Goal: Task Accomplishment & Management: Manage account settings

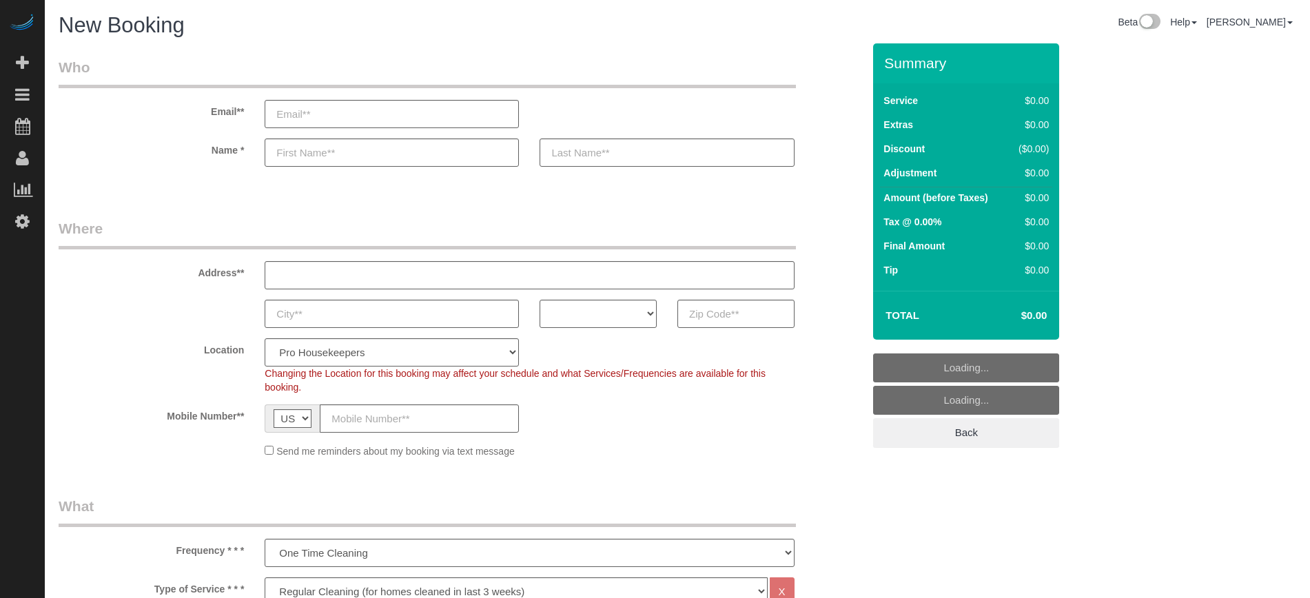
select select "4"
select select "number:9"
select select "4"
select select "number:9"
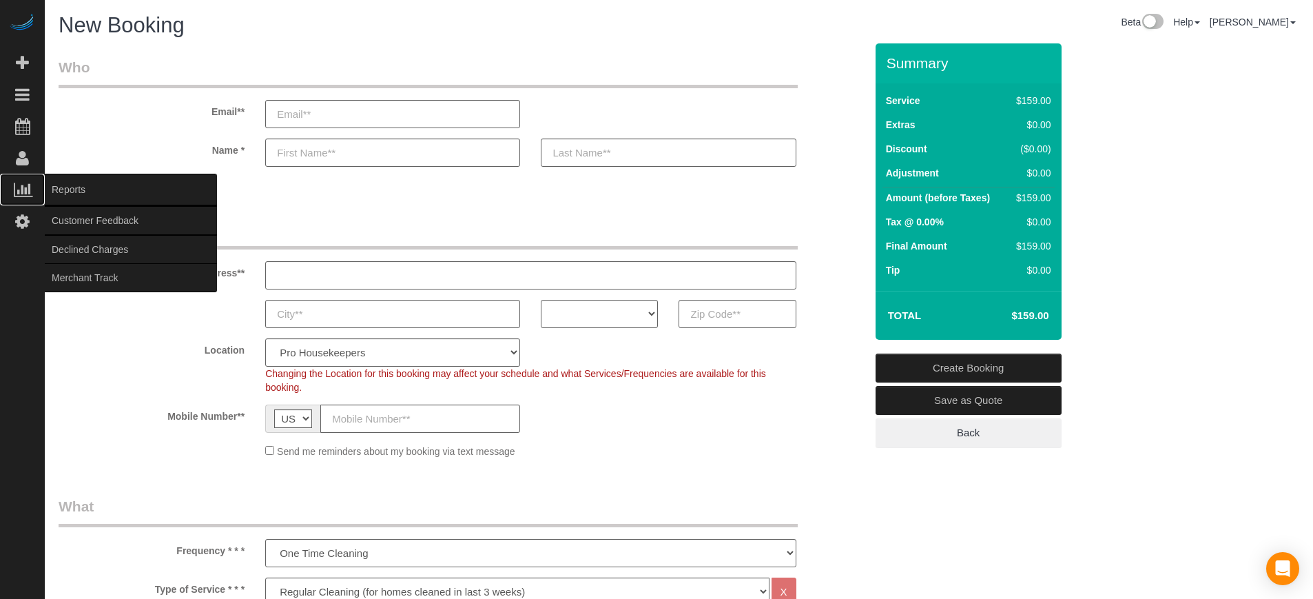
click at [66, 183] on span "Reports" at bounding box center [131, 190] width 172 height 32
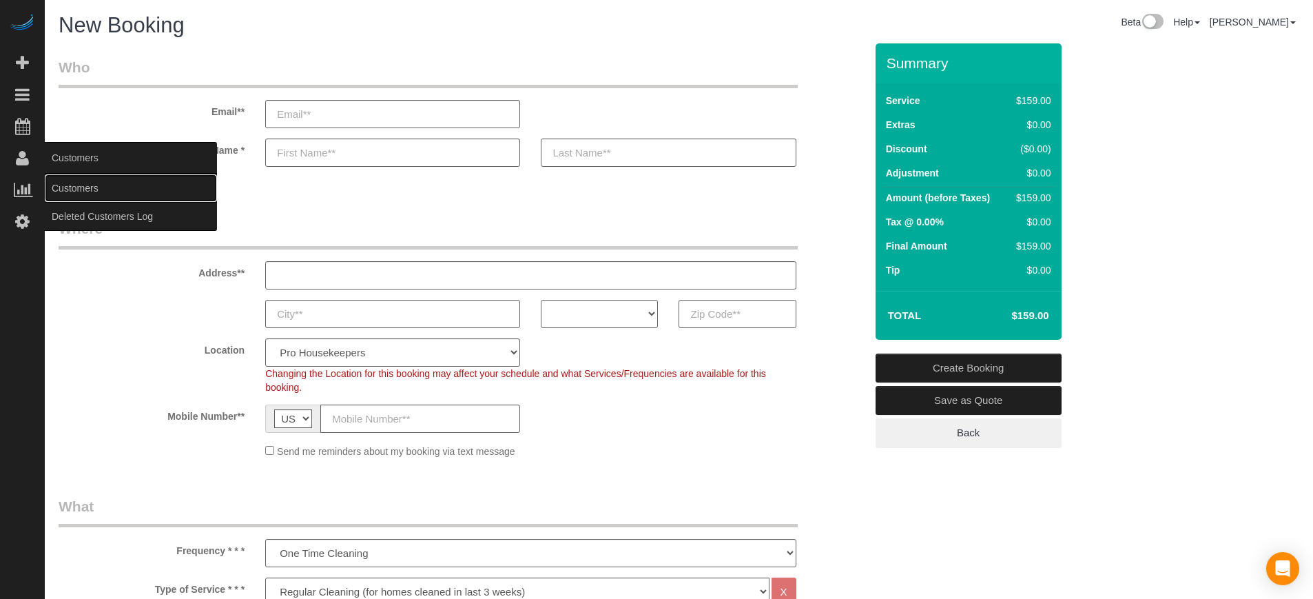
click at [63, 187] on link "Customers" at bounding box center [131, 188] width 172 height 28
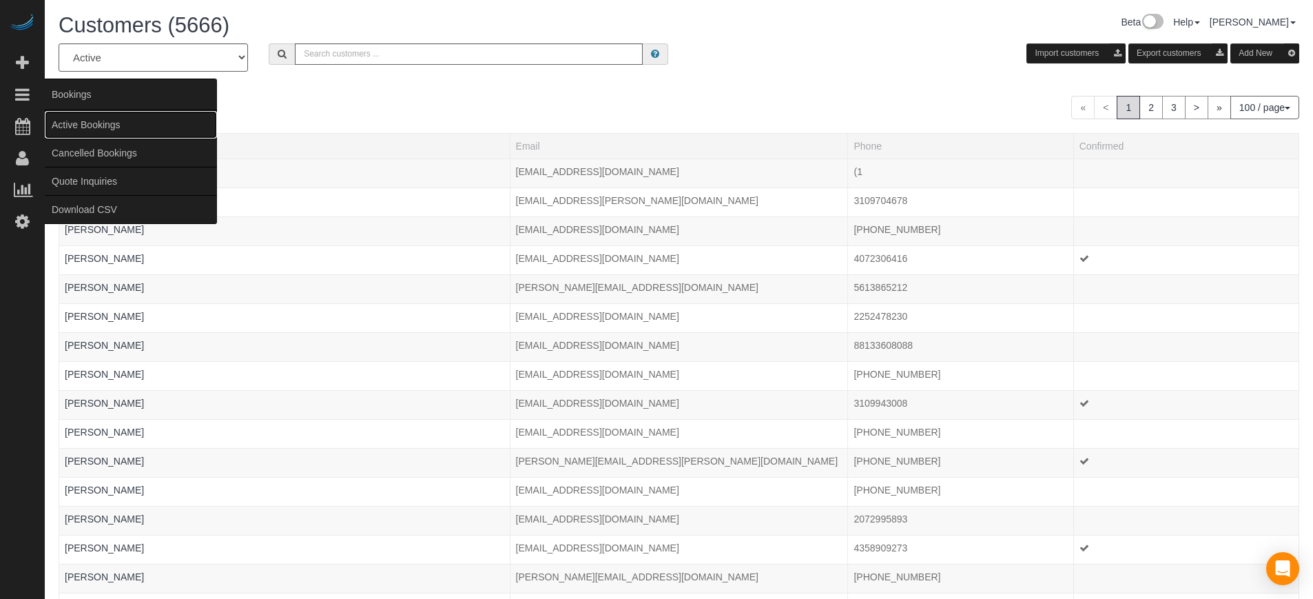
click at [74, 121] on link "Active Bookings" at bounding box center [131, 125] width 172 height 28
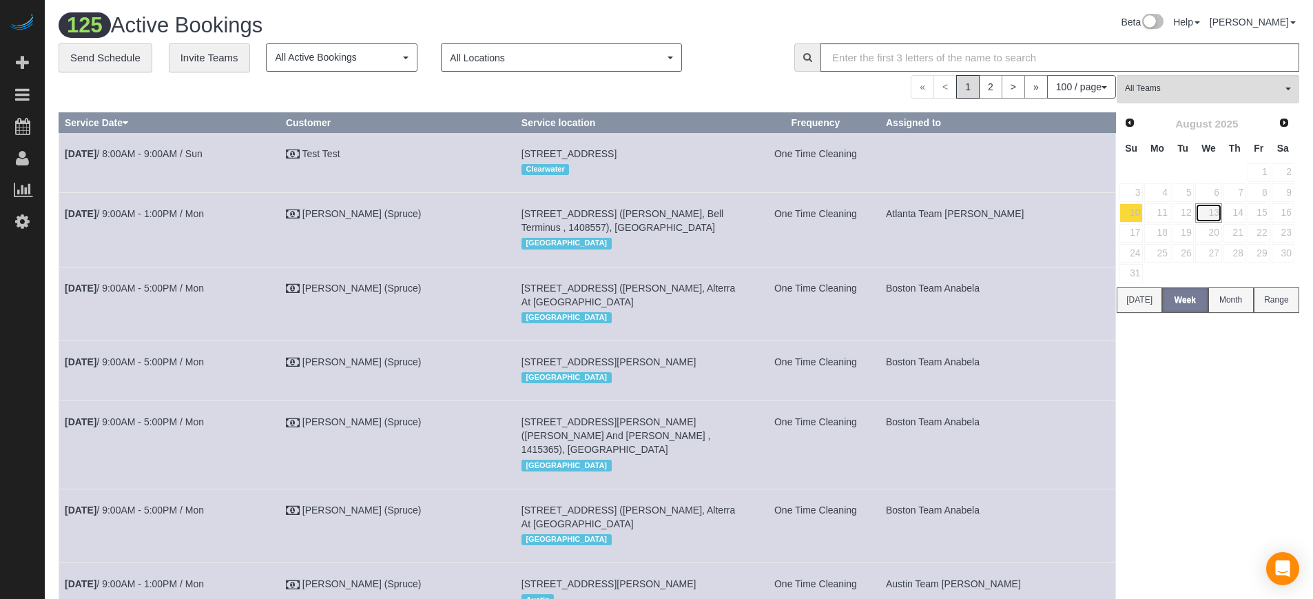
click at [1207, 211] on link "13" at bounding box center [1208, 212] width 26 height 19
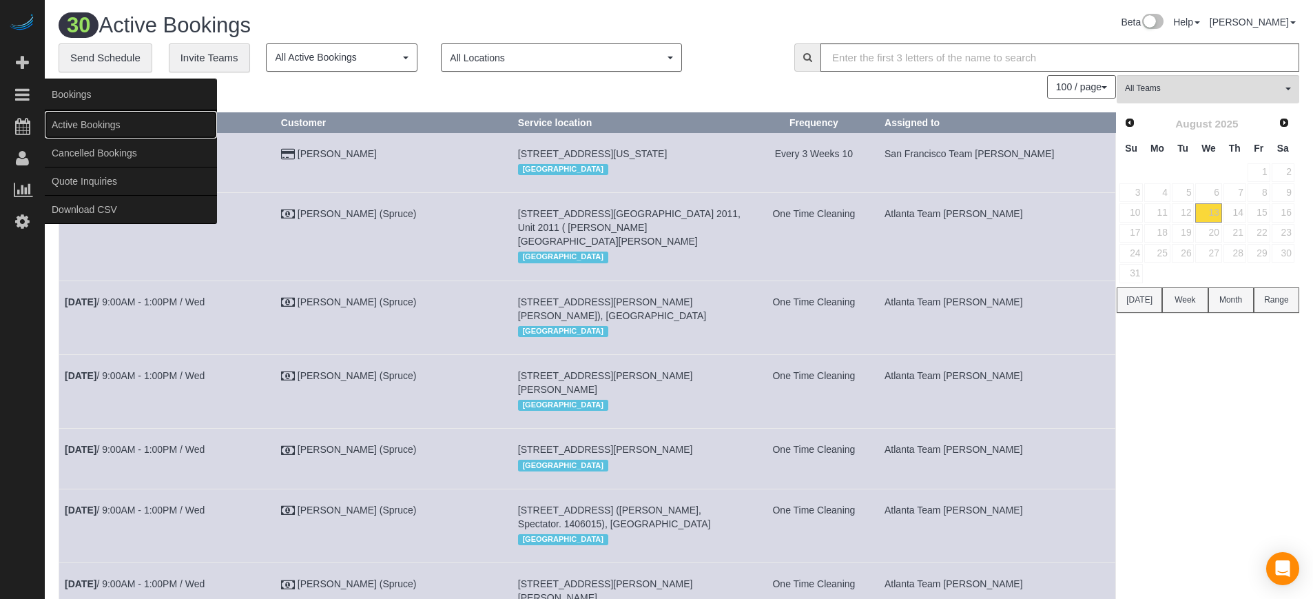
click at [66, 124] on link "Active Bookings" at bounding box center [131, 125] width 172 height 28
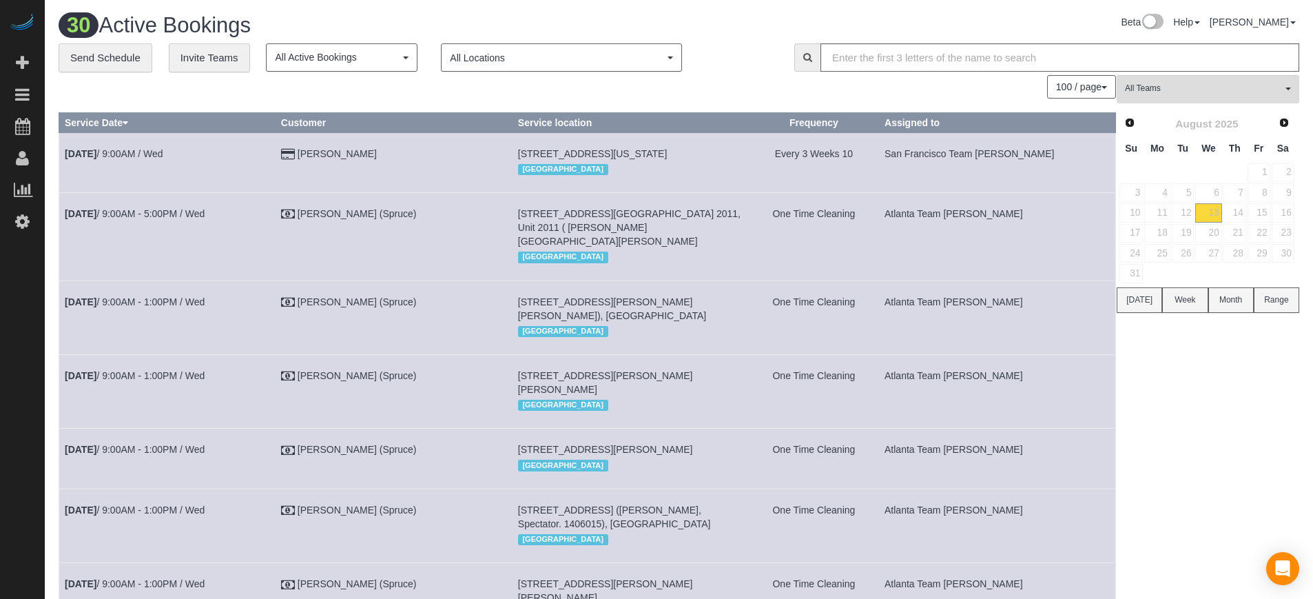
click at [43, 344] on div "Beta Add Booking Bookings Active Bookings Cancelled Bookings Quote Inquiries Do…" at bounding box center [22, 299] width 45 height 599
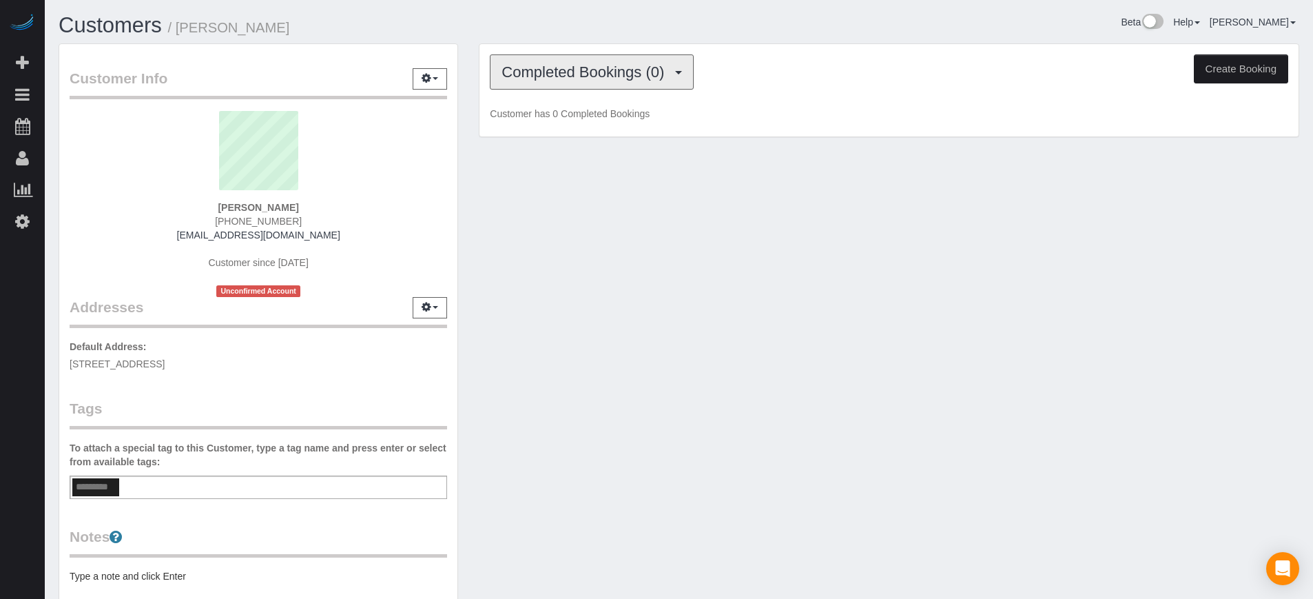
click at [661, 82] on button "Completed Bookings (0)" at bounding box center [592, 71] width 204 height 35
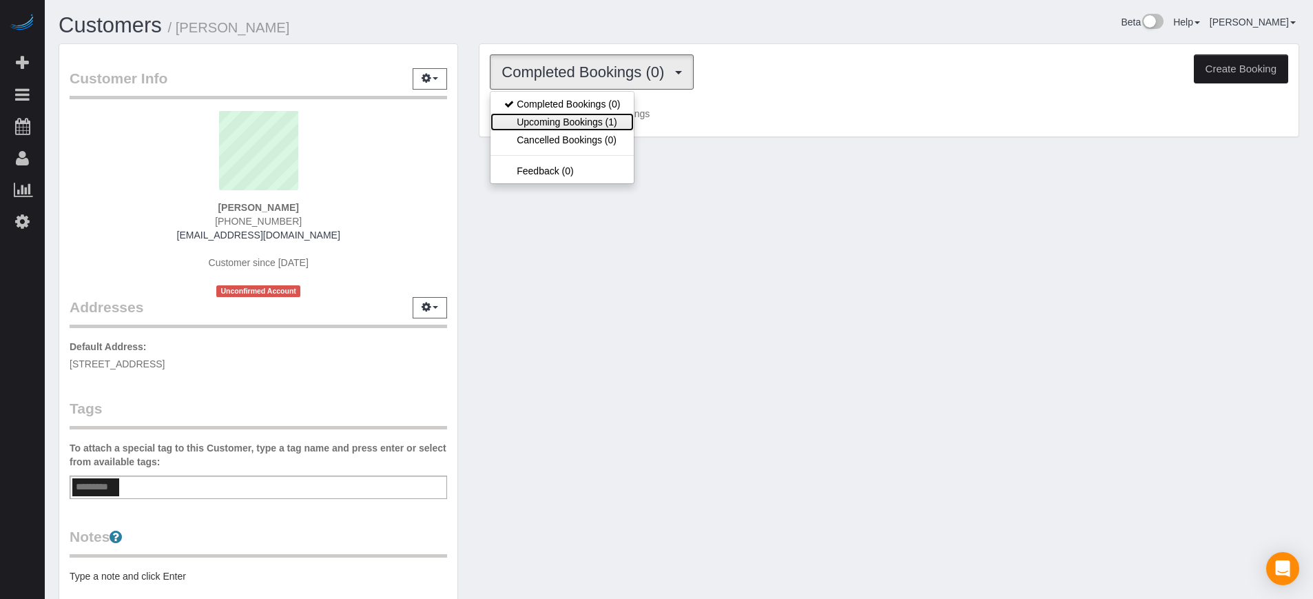
click at [592, 125] on link "Upcoming Bookings (1)" at bounding box center [562, 122] width 143 height 18
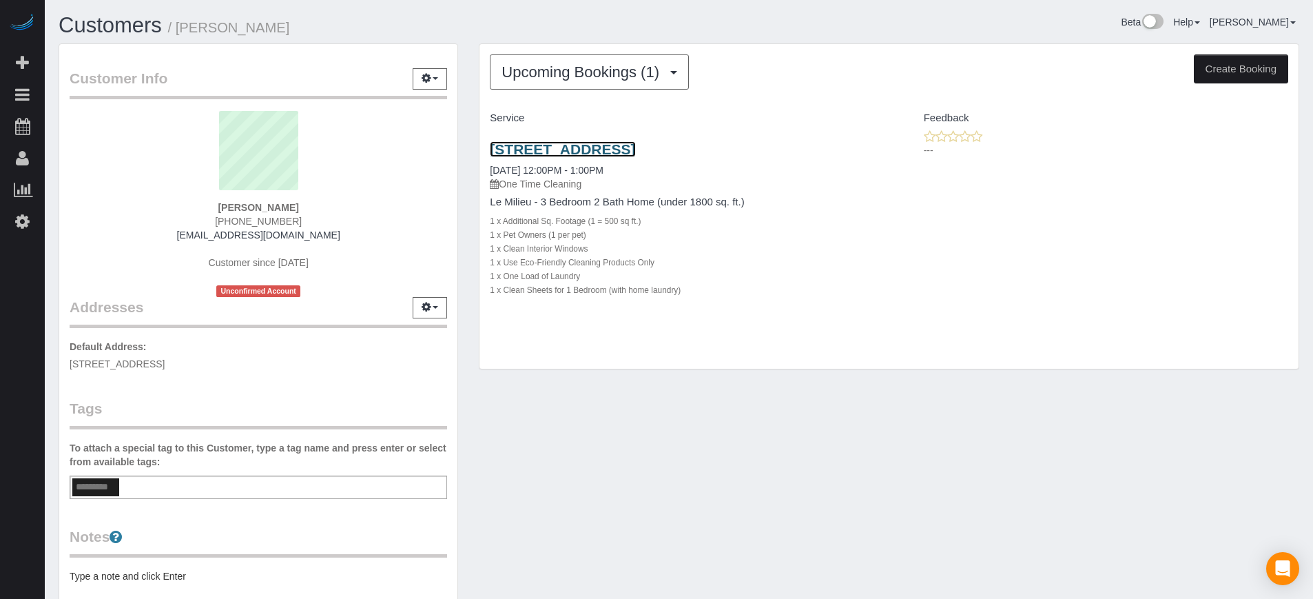
click at [628, 147] on link "180 Liberty Street, Apt/Suite, San Francisco, Ca 94110, San Francisco, CA 94110" at bounding box center [562, 149] width 145 height 16
click at [1272, 235] on div "180 Liberty Street, Apt/Suite, San Francisco, Ca 94110, San Francisco, CA 94110…" at bounding box center [888, 227] width 819 height 194
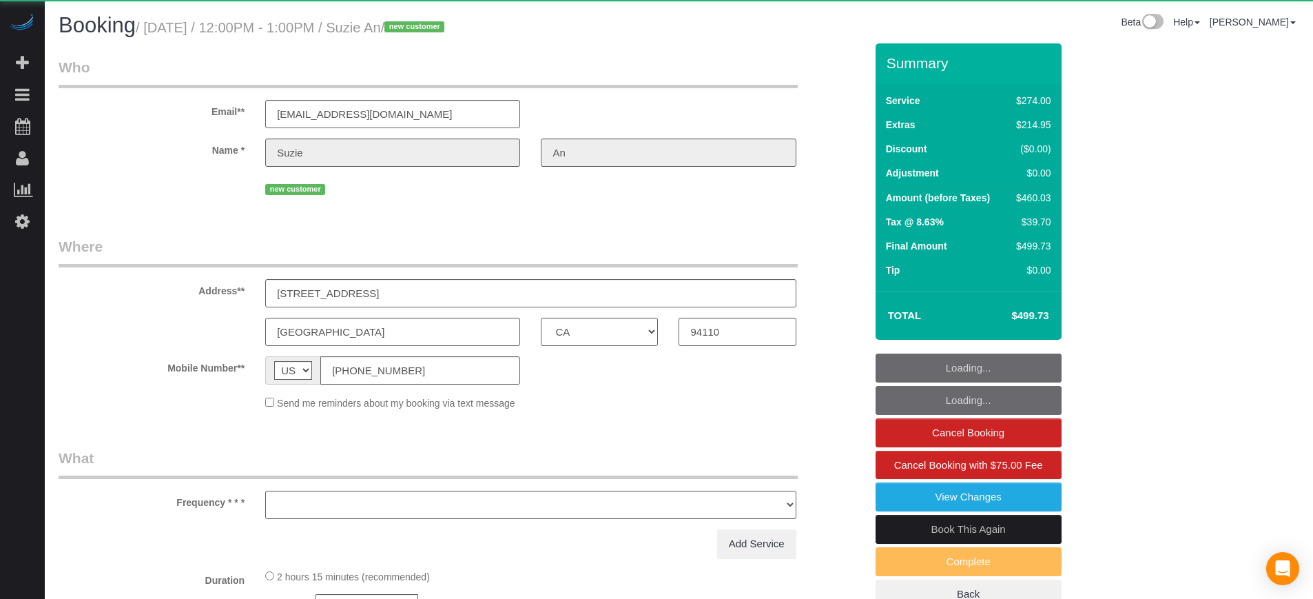
select select "CA"
select select "object:806"
select select "4"
select select "spot1"
select select "number:9"
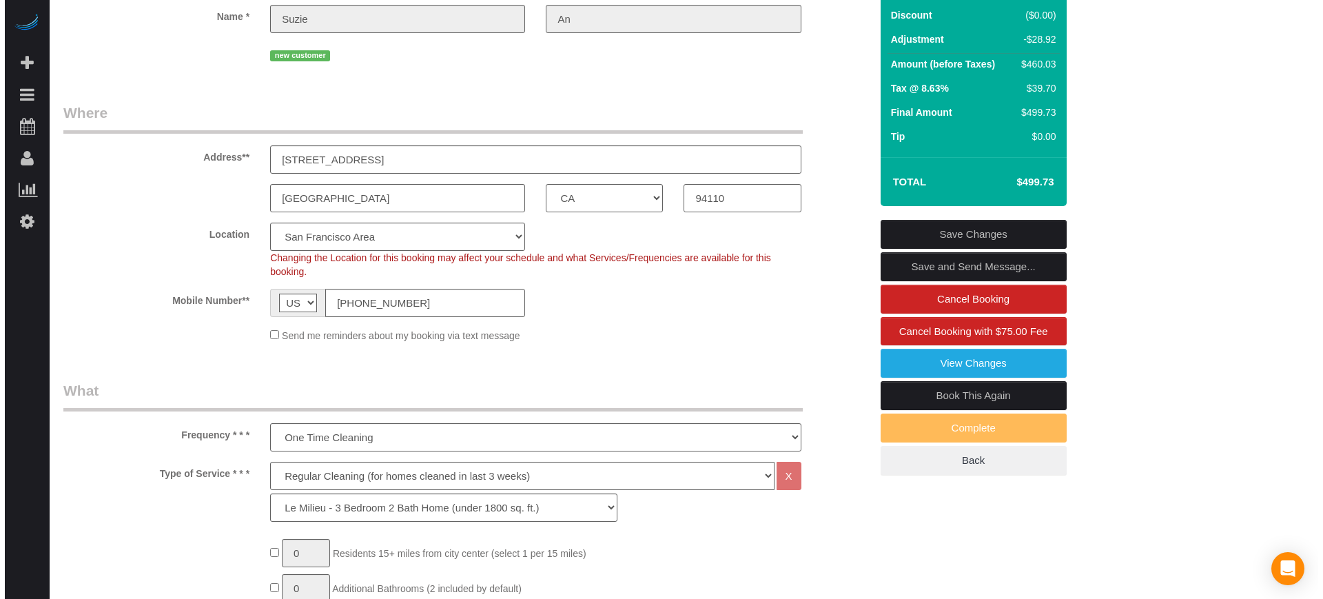
scroll to position [130, 0]
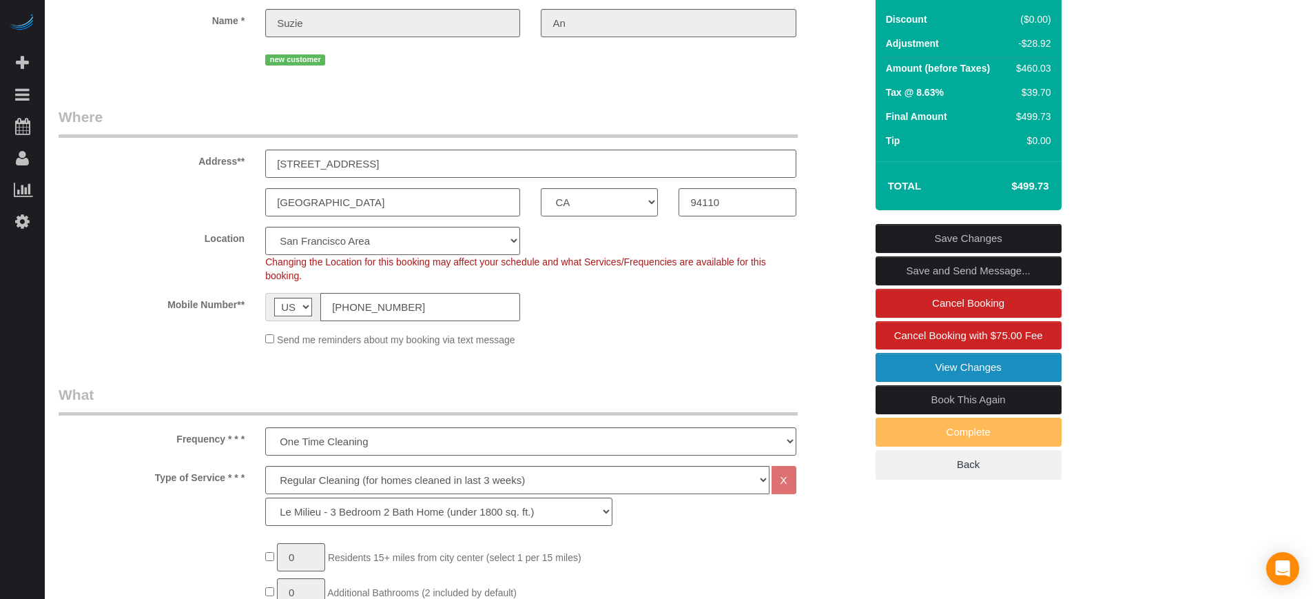
click at [933, 375] on link "View Changes" at bounding box center [969, 367] width 186 height 29
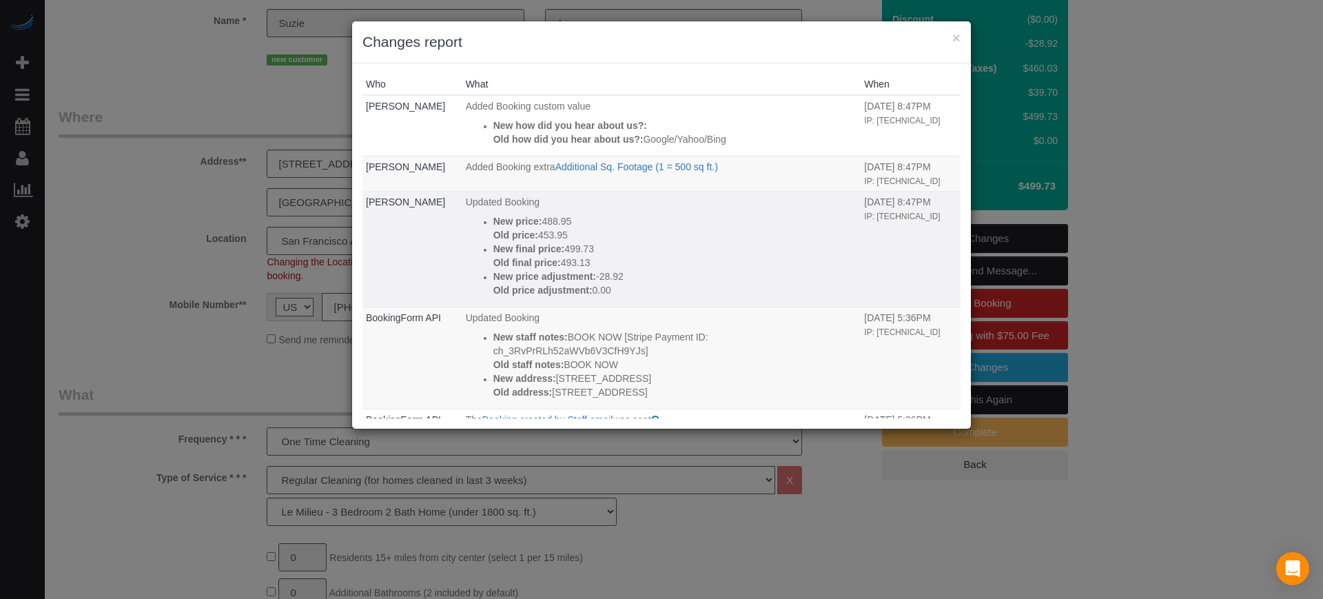
click at [603, 258] on p "Old final price: 493.13" at bounding box center [675, 263] width 364 height 14
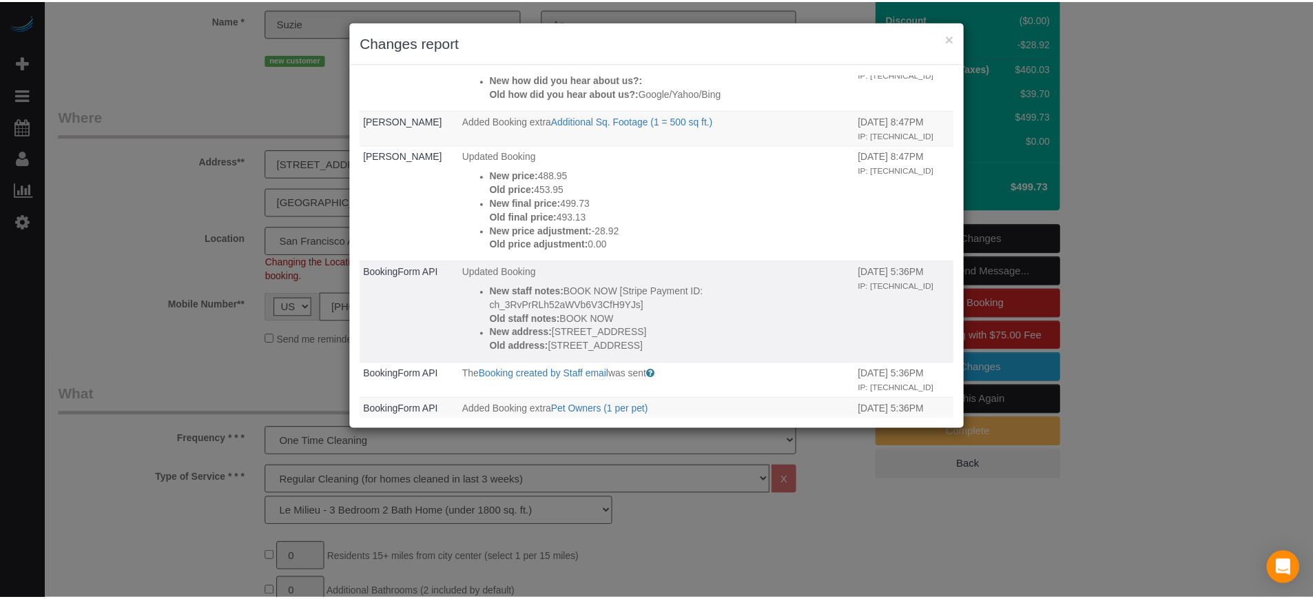
scroll to position [0, 0]
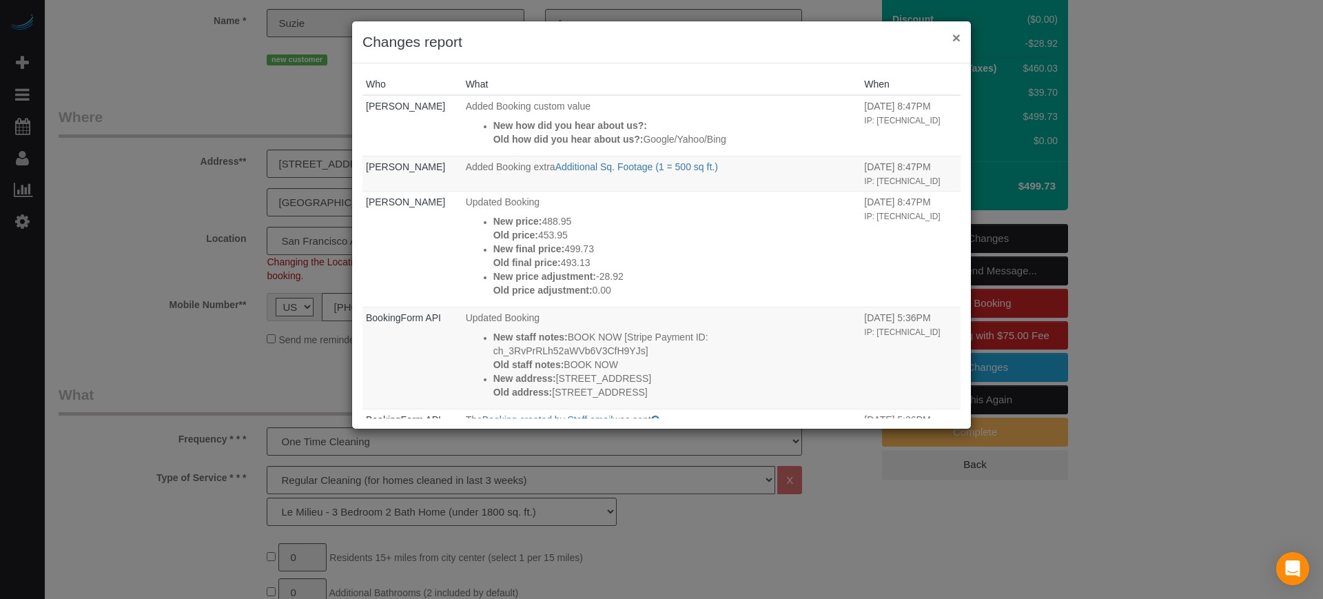
click at [960, 38] on button "×" at bounding box center [956, 37] width 8 height 14
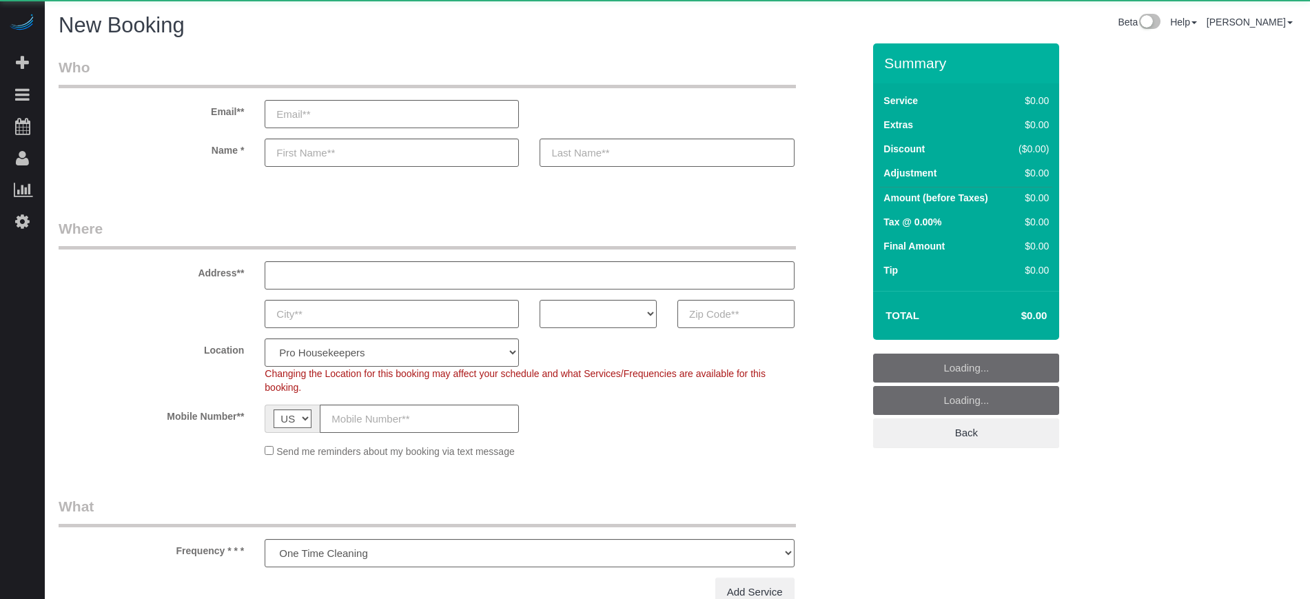
select select "number:9"
select select "object:1072"
select select "4"
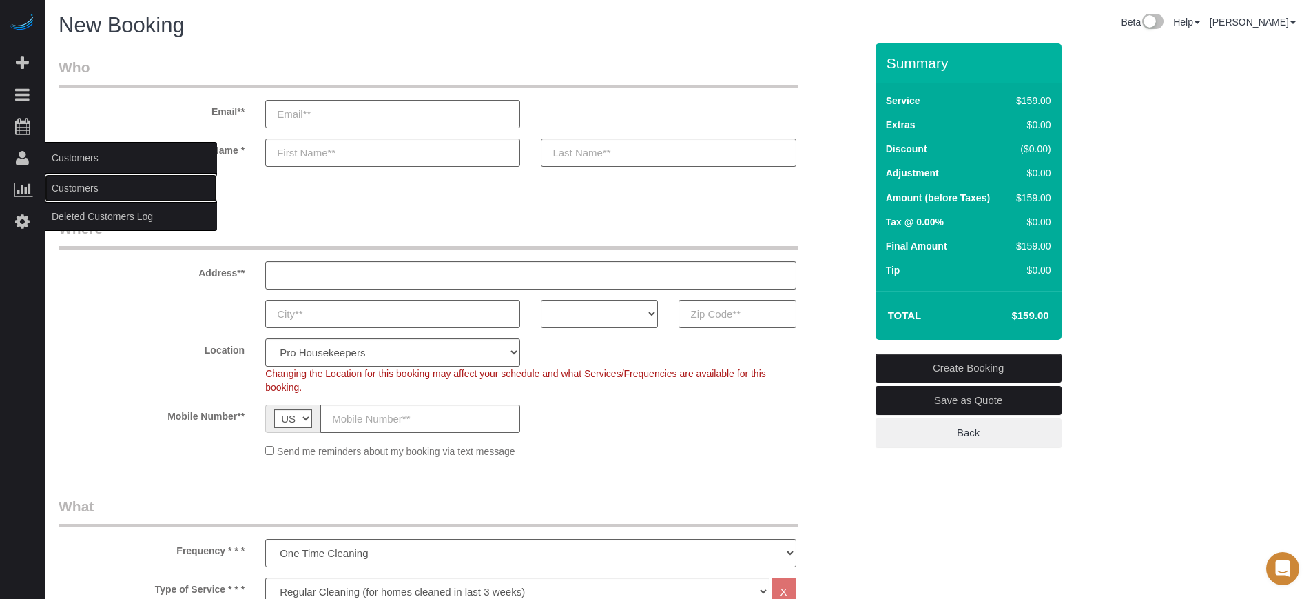
drag, startPoint x: 86, startPoint y: 185, endPoint x: 146, endPoint y: 165, distance: 63.2
click at [86, 185] on link "Customers" at bounding box center [131, 188] width 172 height 28
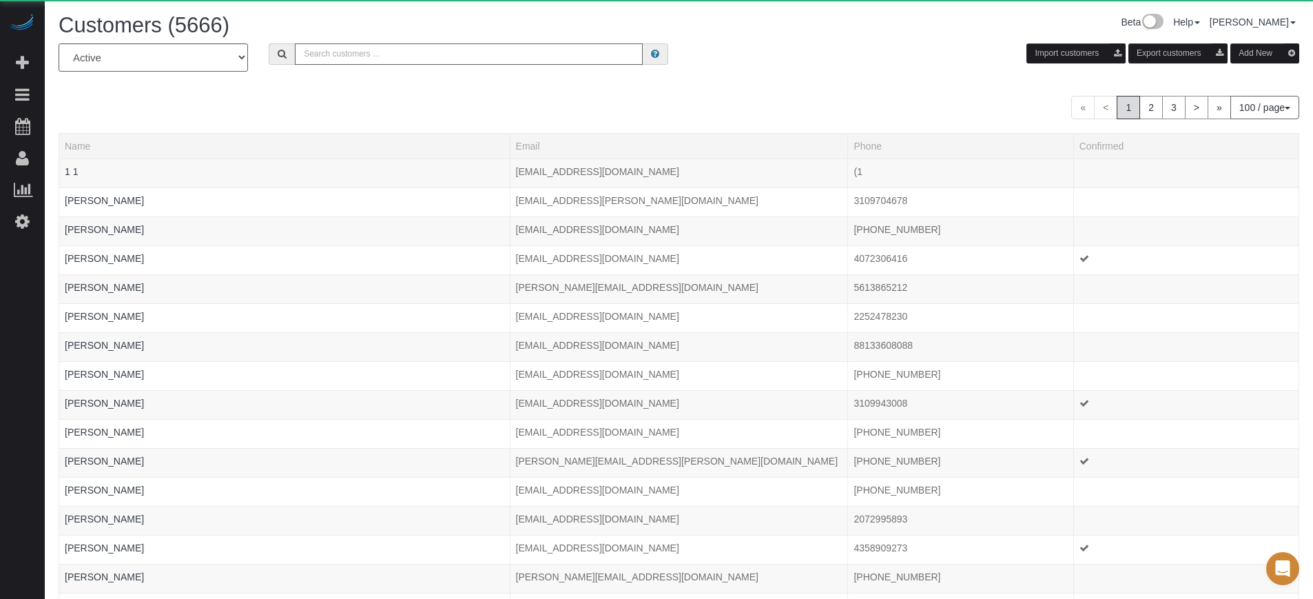
click at [429, 56] on input "text" at bounding box center [469, 53] width 348 height 21
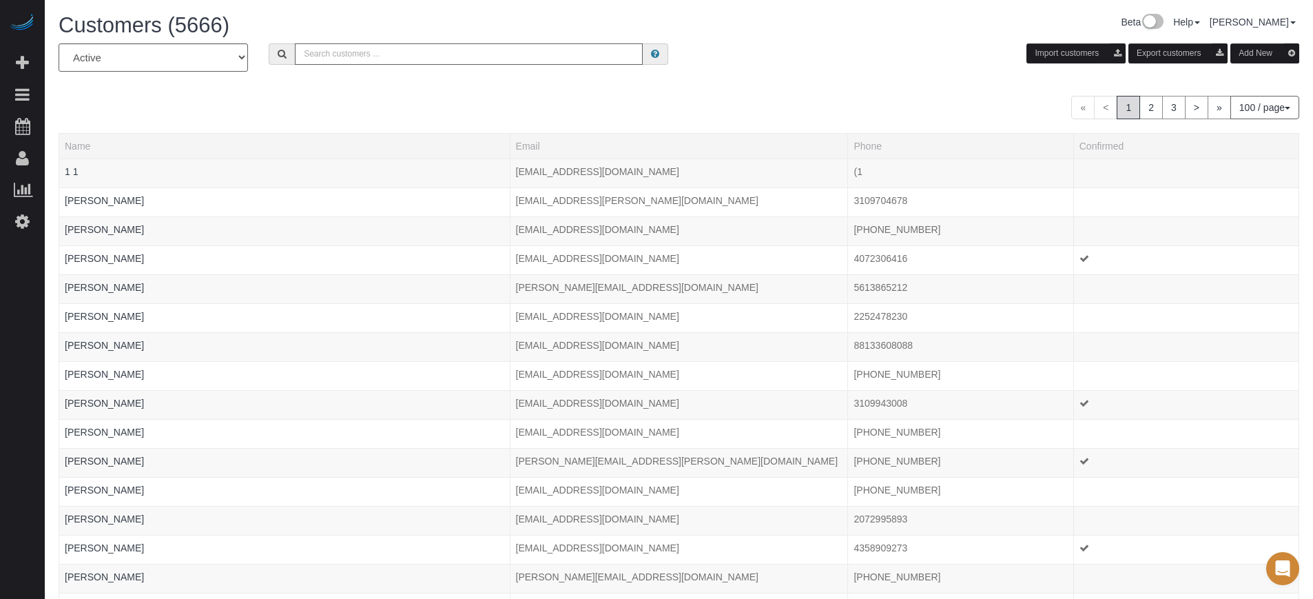
paste input "[EMAIL_ADDRESS][DOMAIN_NAME]"
type input "[EMAIL_ADDRESS][DOMAIN_NAME]"
